Goal: Task Accomplishment & Management: Use online tool/utility

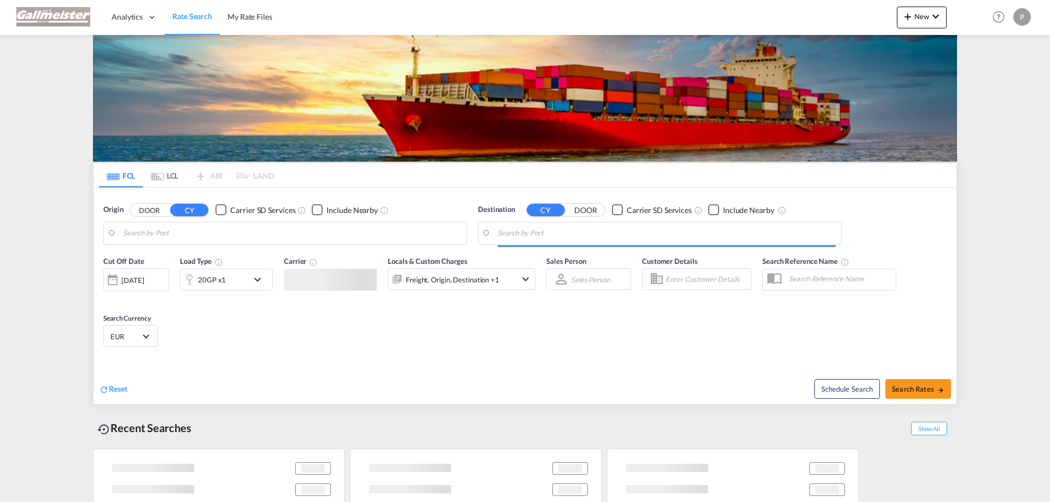
type input "[GEOGRAPHIC_DATA], [GEOGRAPHIC_DATA]"
type input "[GEOGRAPHIC_DATA], CIABJ"
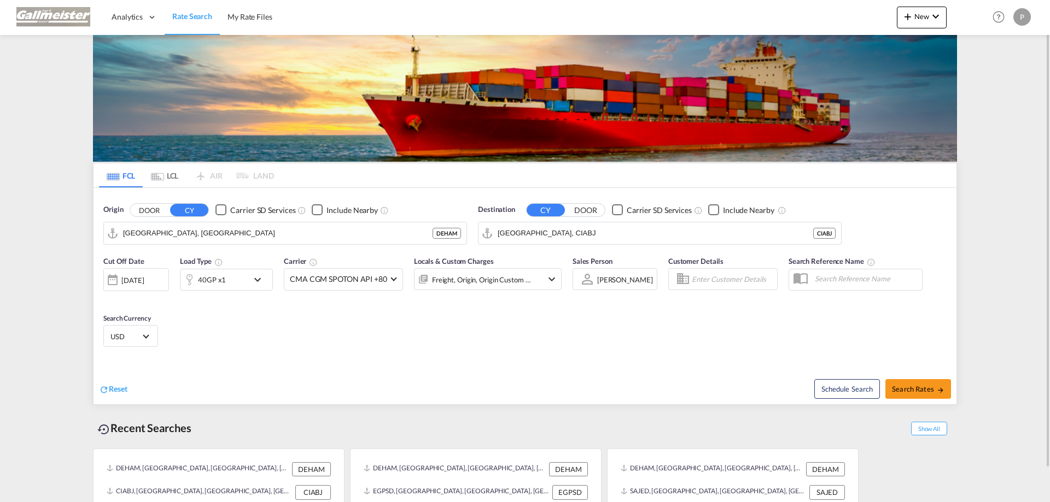
click at [167, 174] on md-tab-item "LCL" at bounding box center [165, 175] width 44 height 24
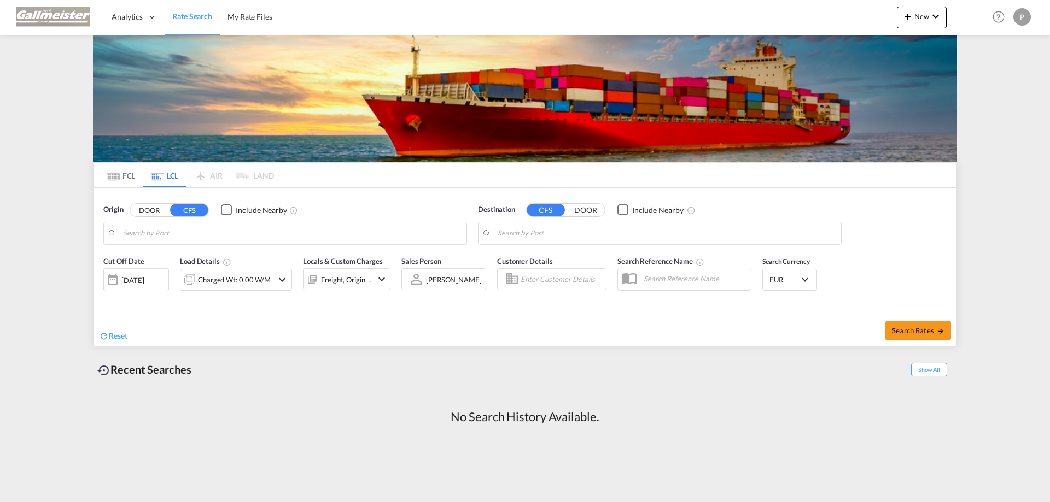
click at [161, 233] on input "Search by Port" at bounding box center [292, 233] width 338 height 16
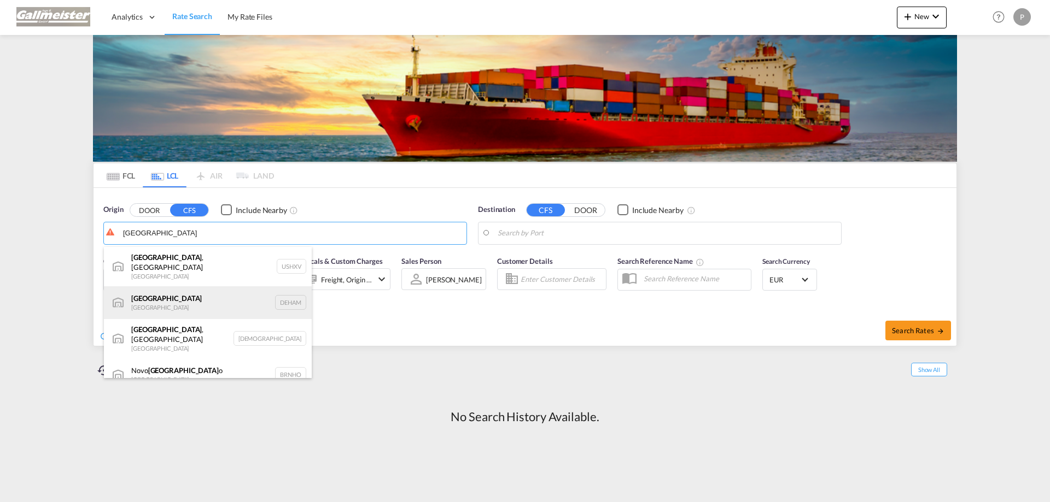
click at [171, 298] on div "[GEOGRAPHIC_DATA] [GEOGRAPHIC_DATA] DEHAM" at bounding box center [208, 302] width 208 height 33
type input "[GEOGRAPHIC_DATA], [GEOGRAPHIC_DATA]"
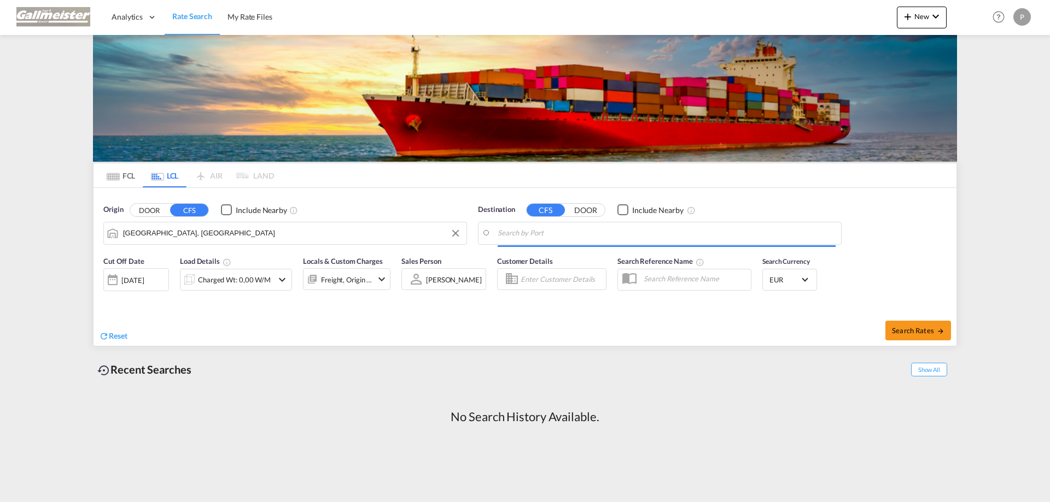
click at [538, 239] on input "Search by Port" at bounding box center [667, 233] width 338 height 16
type input "k"
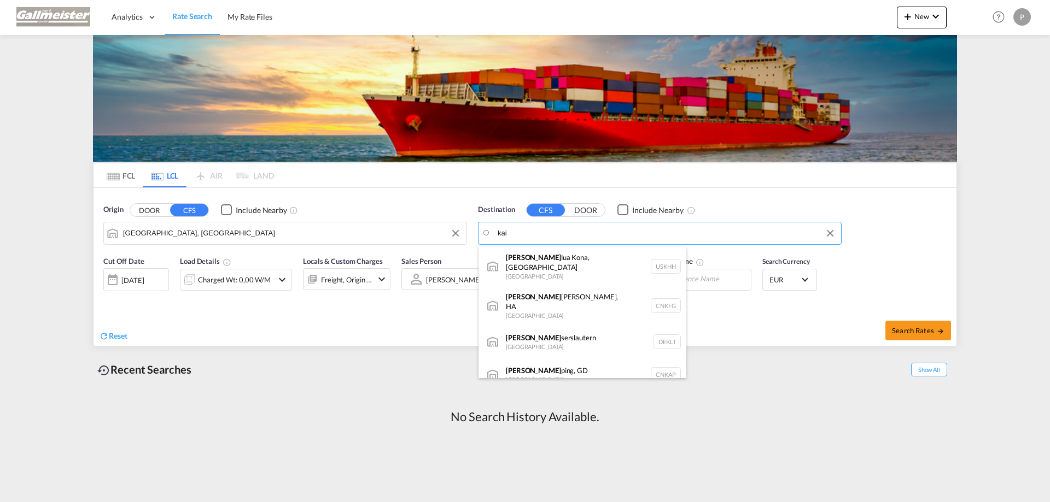
type input "kai"
